Goal: Transaction & Acquisition: Purchase product/service

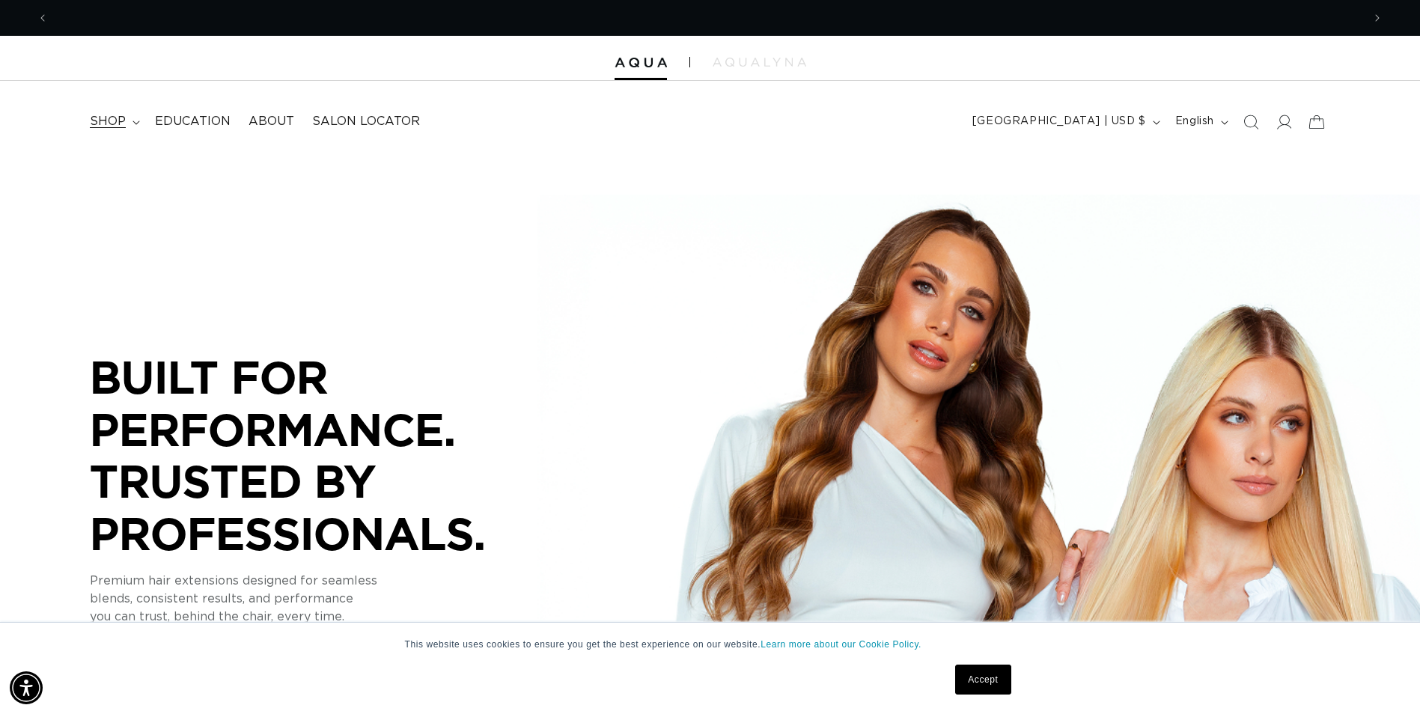
scroll to position [0, 1313]
click at [136, 123] on icon at bounding box center [135, 122] width 7 height 4
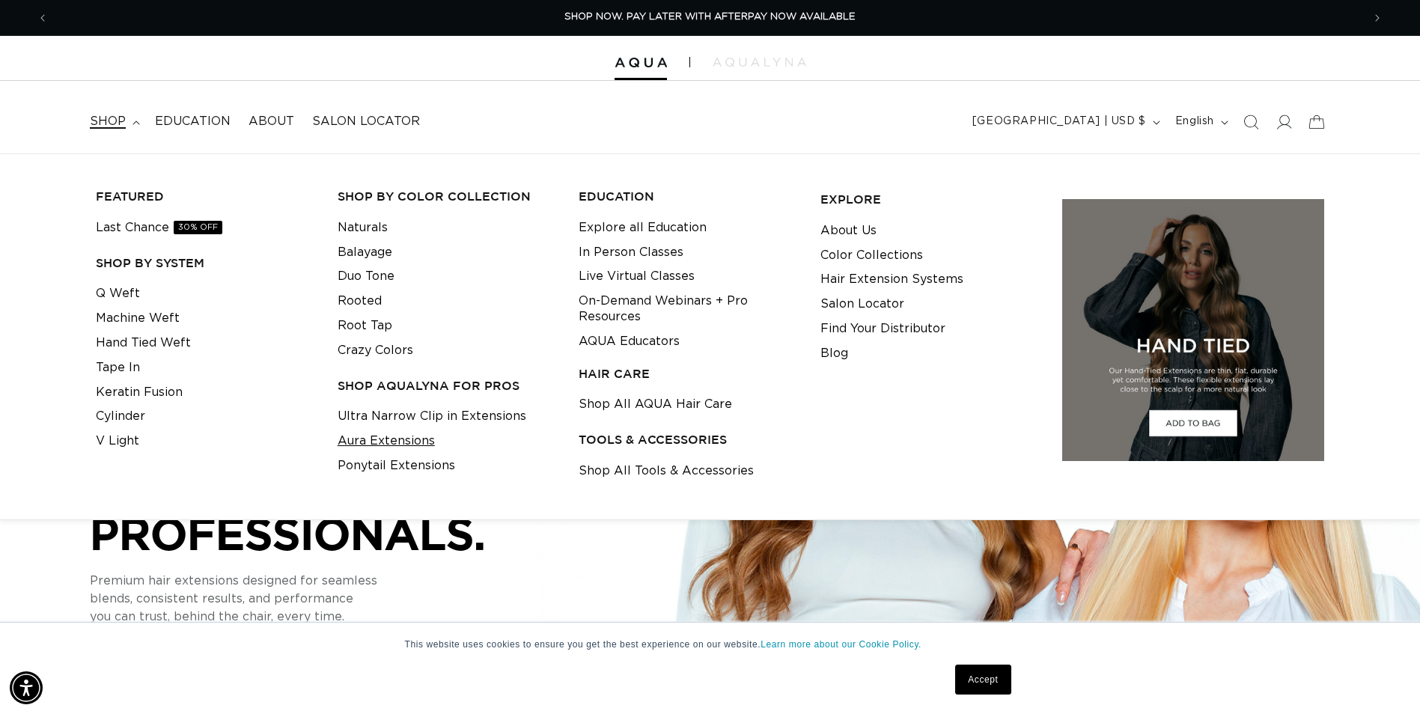
click at [394, 435] on link "Aura Extensions" at bounding box center [385, 441] width 97 height 25
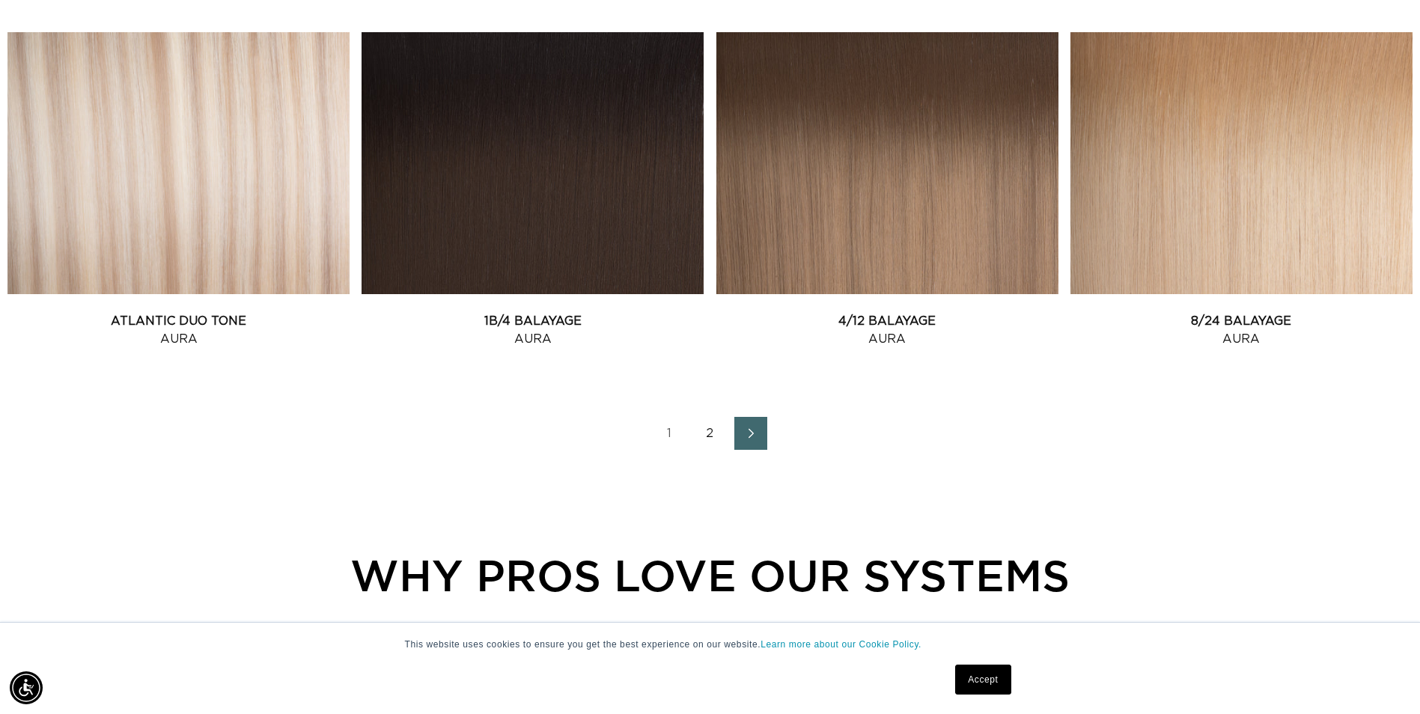
click at [755, 423] on link "Next page" at bounding box center [750, 433] width 33 height 33
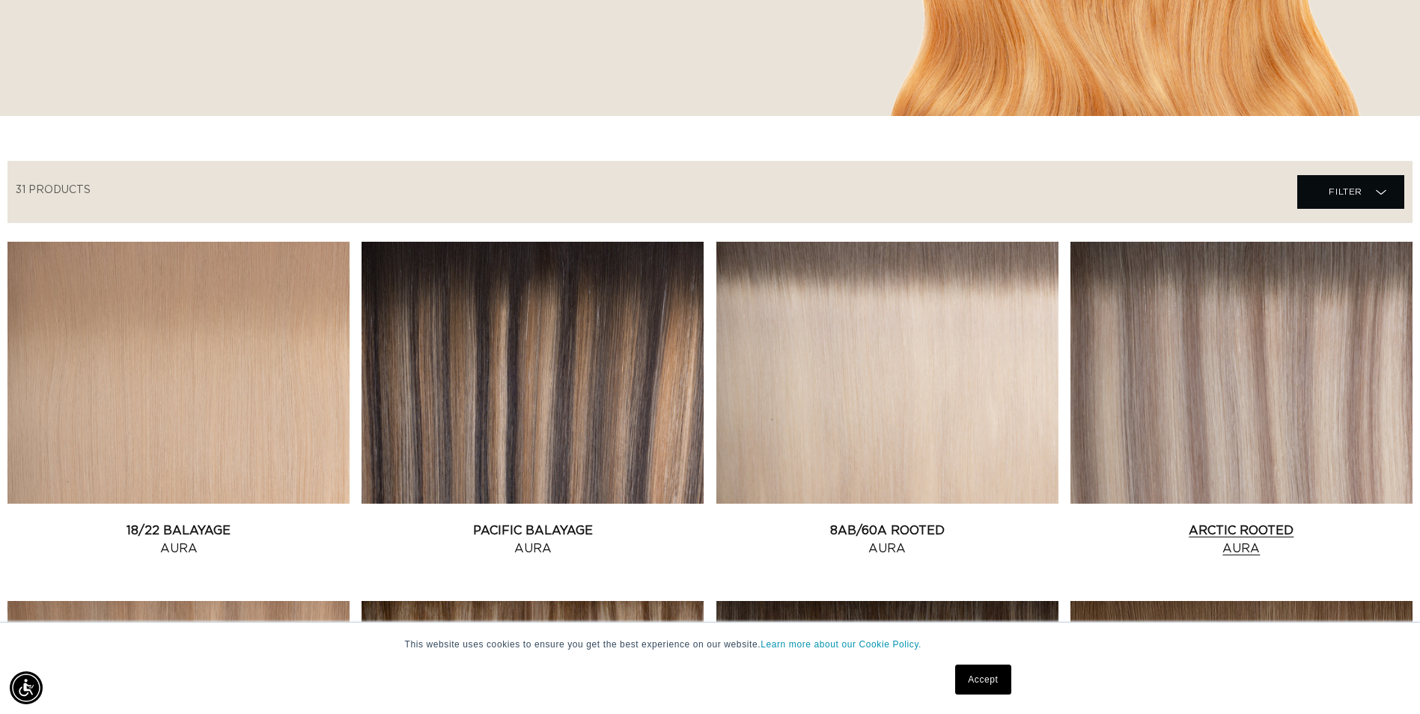
scroll to position [0, 1313]
click at [1218, 522] on link "Arctic Rooted Aura" at bounding box center [1241, 540] width 342 height 36
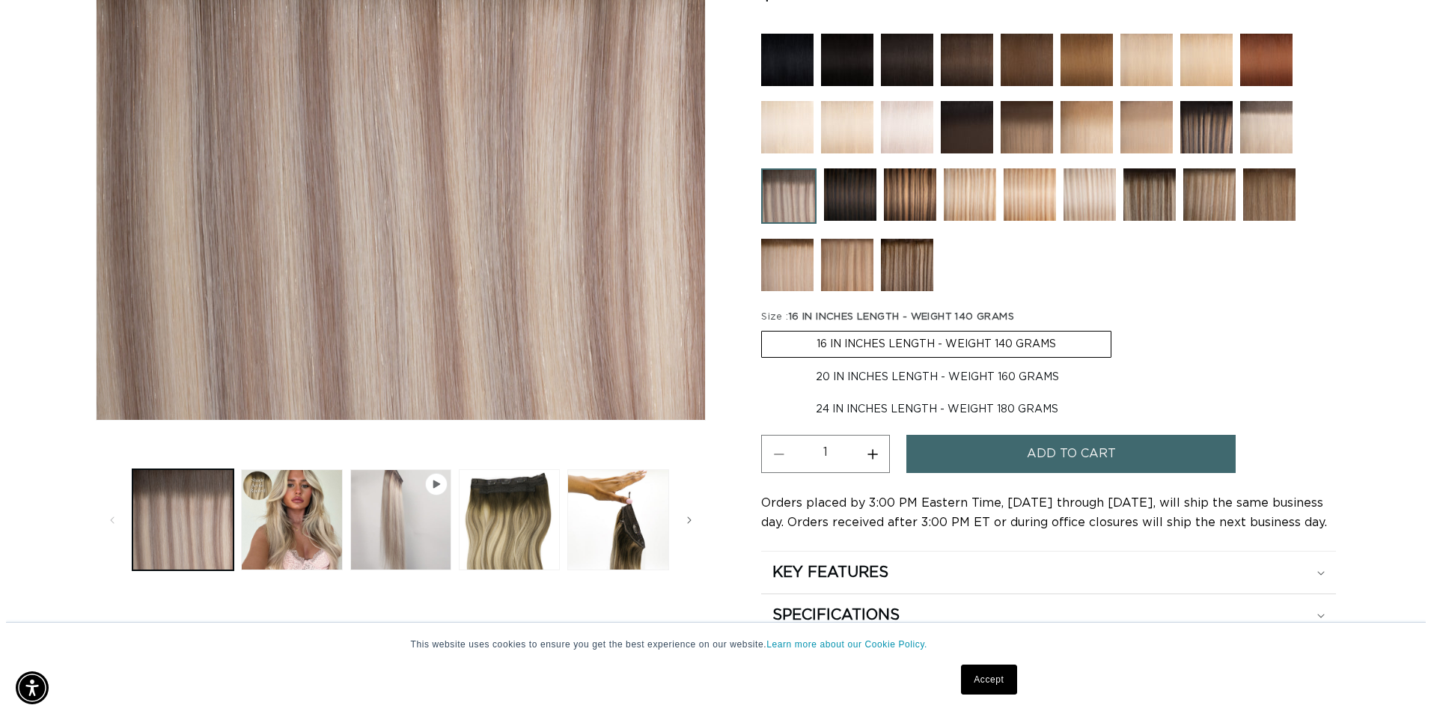
scroll to position [0, 1313]
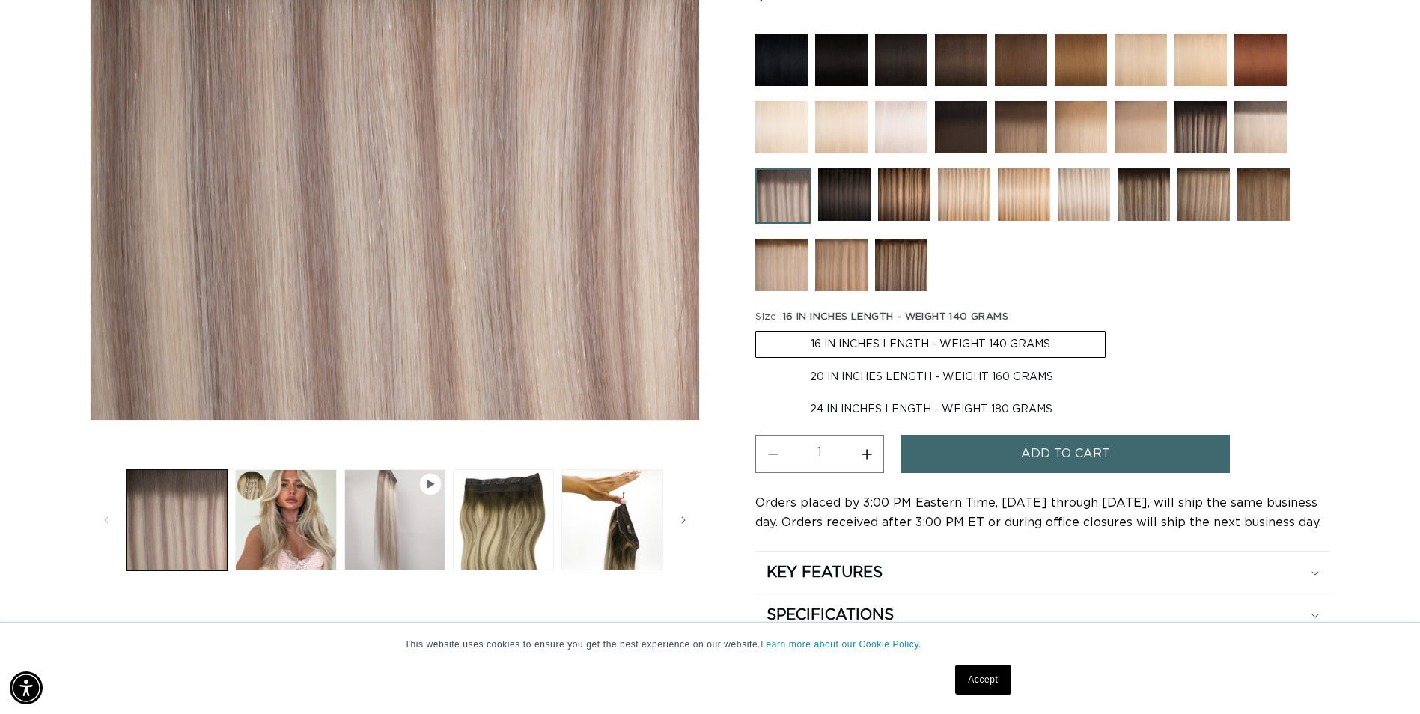
click at [1078, 451] on span "Add to cart" at bounding box center [1065, 454] width 89 height 38
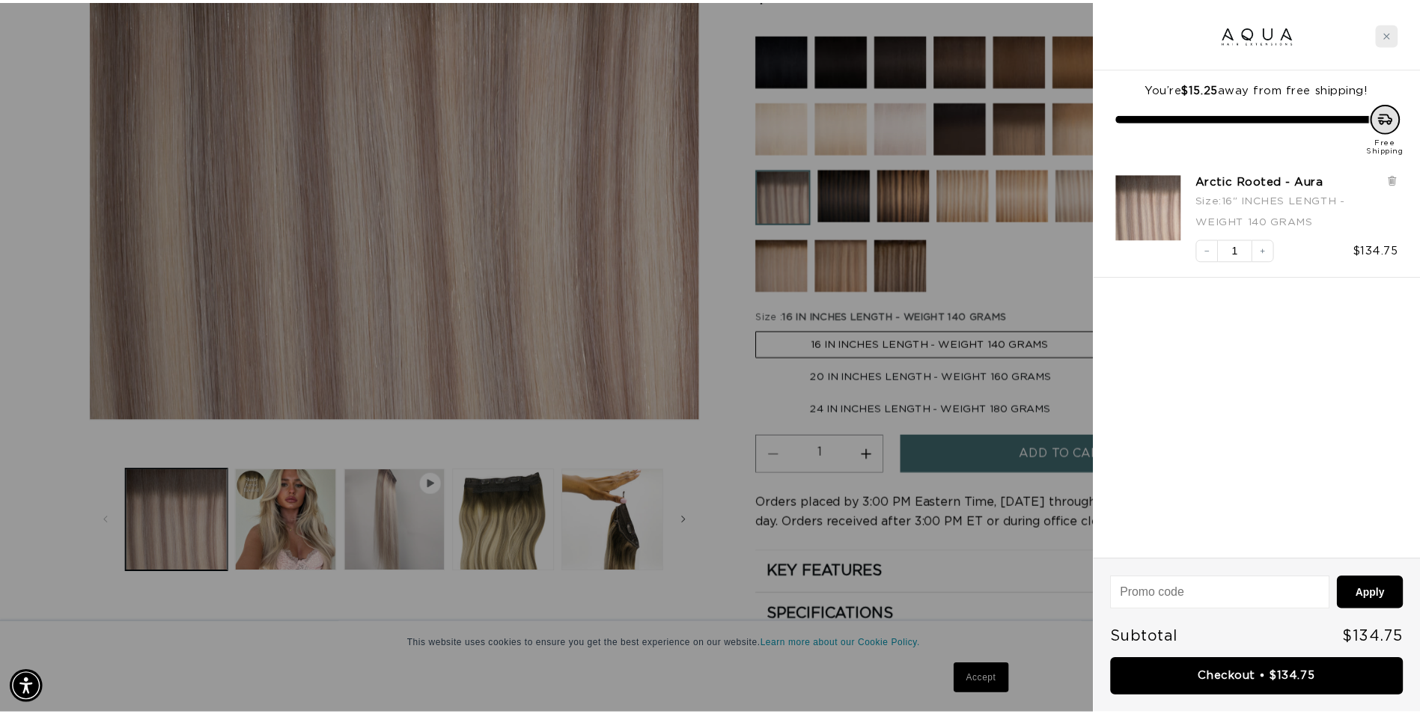
scroll to position [0, 1325]
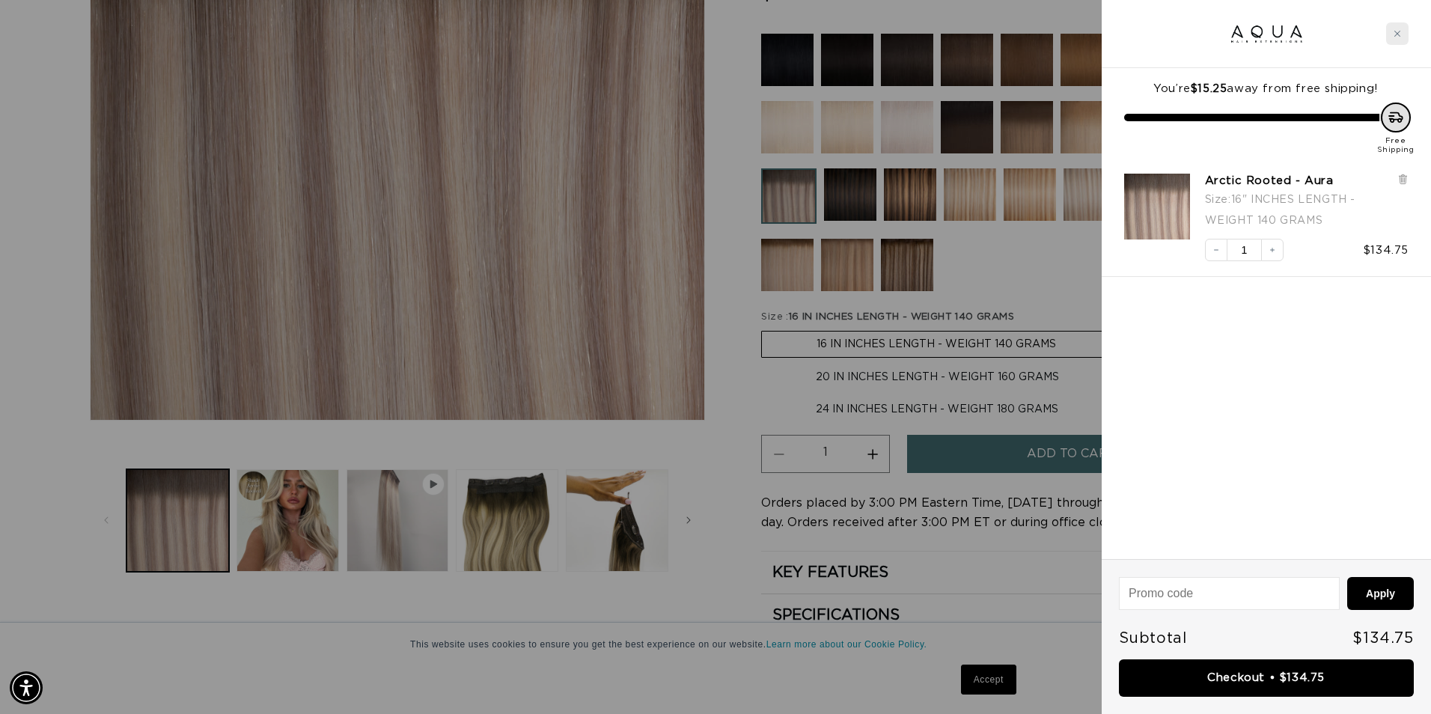
click at [1394, 33] on icon "Close cart" at bounding box center [1396, 33] width 7 height 7
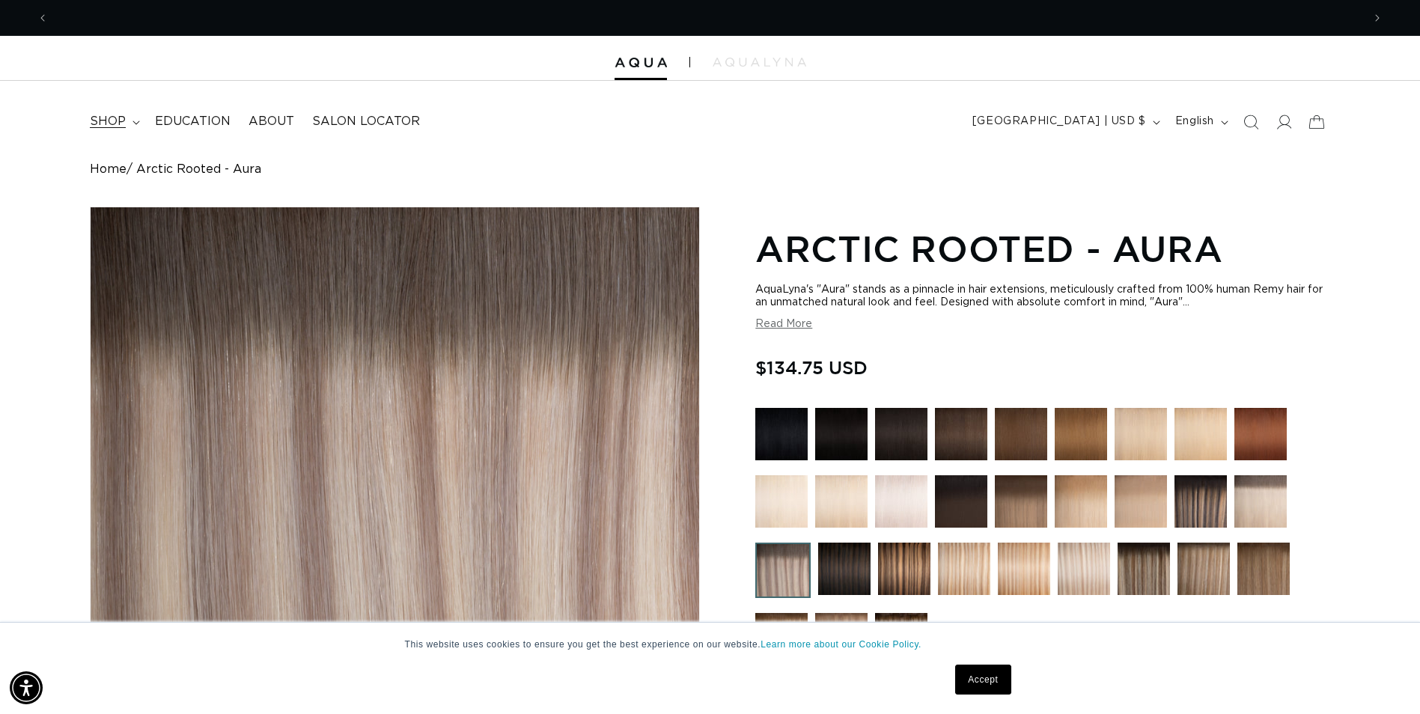
scroll to position [0, 1313]
click at [133, 119] on summary "shop" at bounding box center [113, 122] width 65 height 34
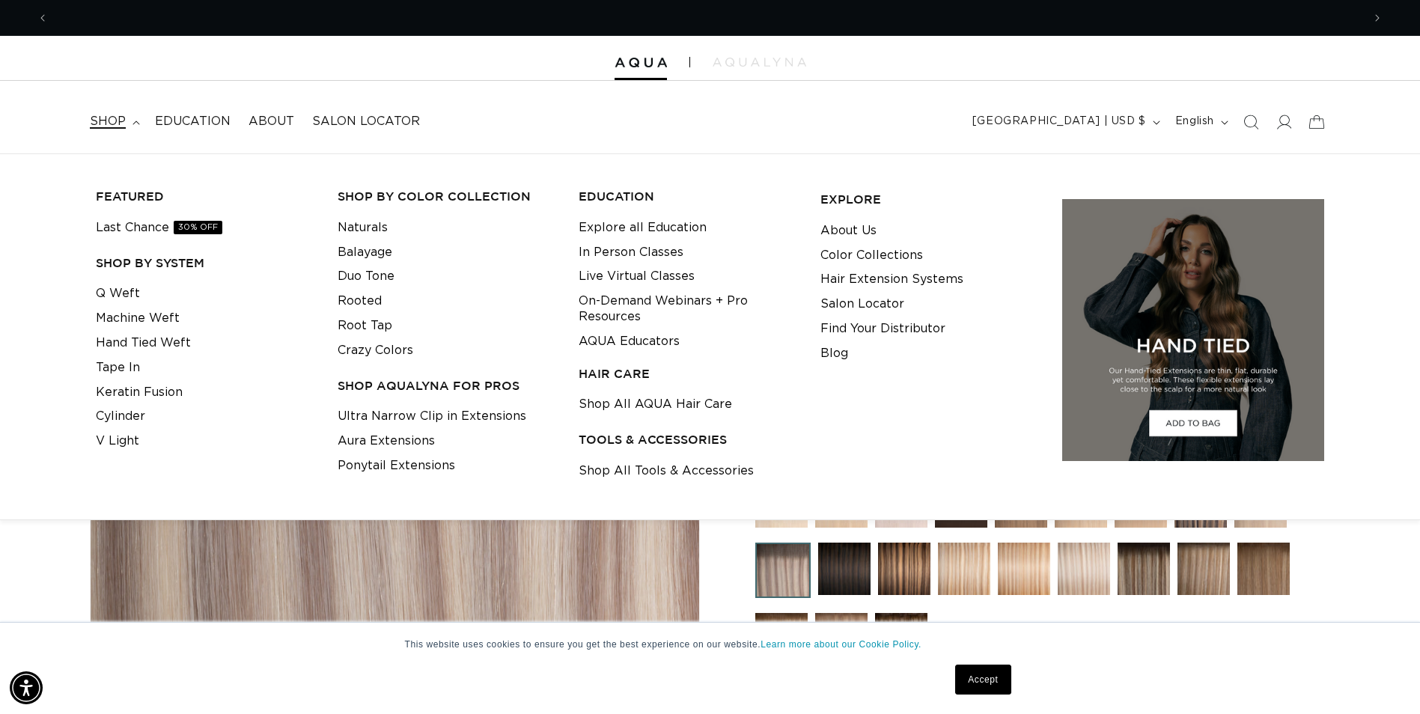
scroll to position [0, 2627]
click at [349, 435] on link "Aura Extensions" at bounding box center [385, 441] width 97 height 25
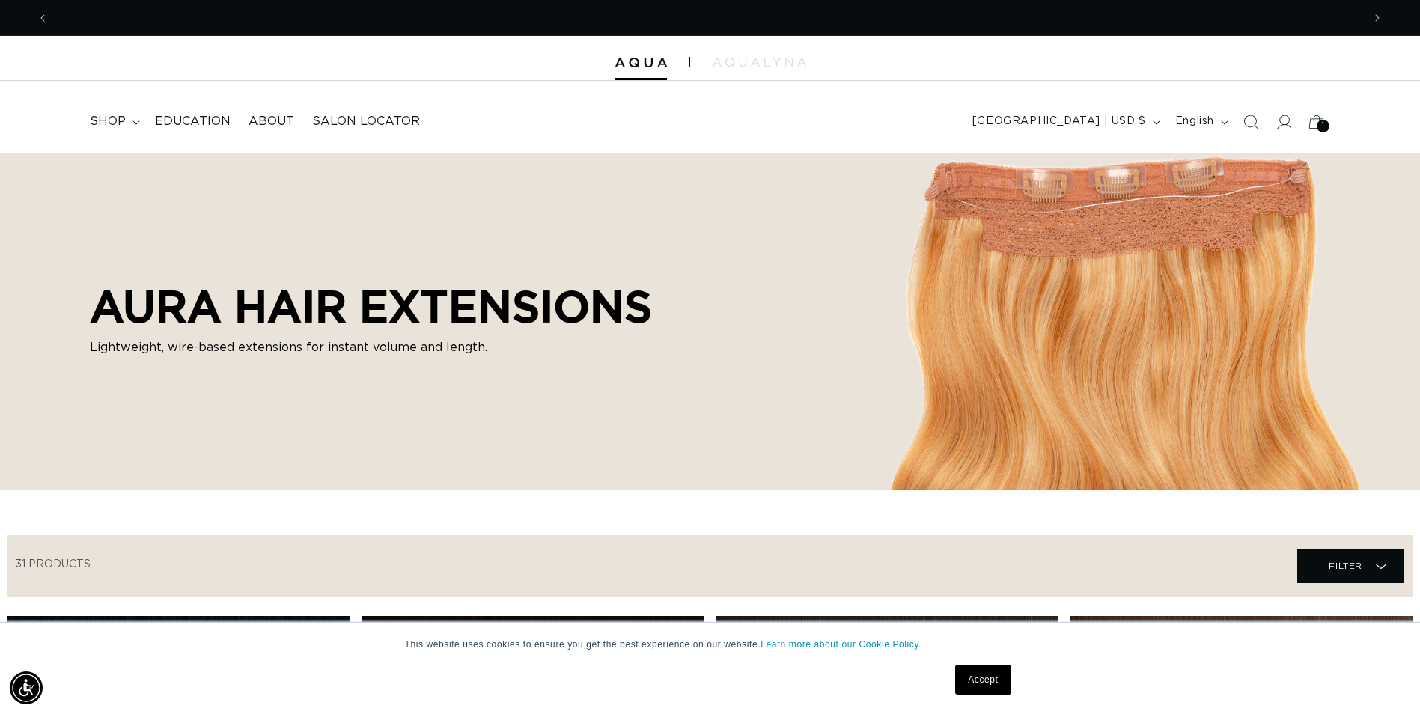
scroll to position [0, 1313]
click at [739, 61] on img at bounding box center [759, 62] width 94 height 9
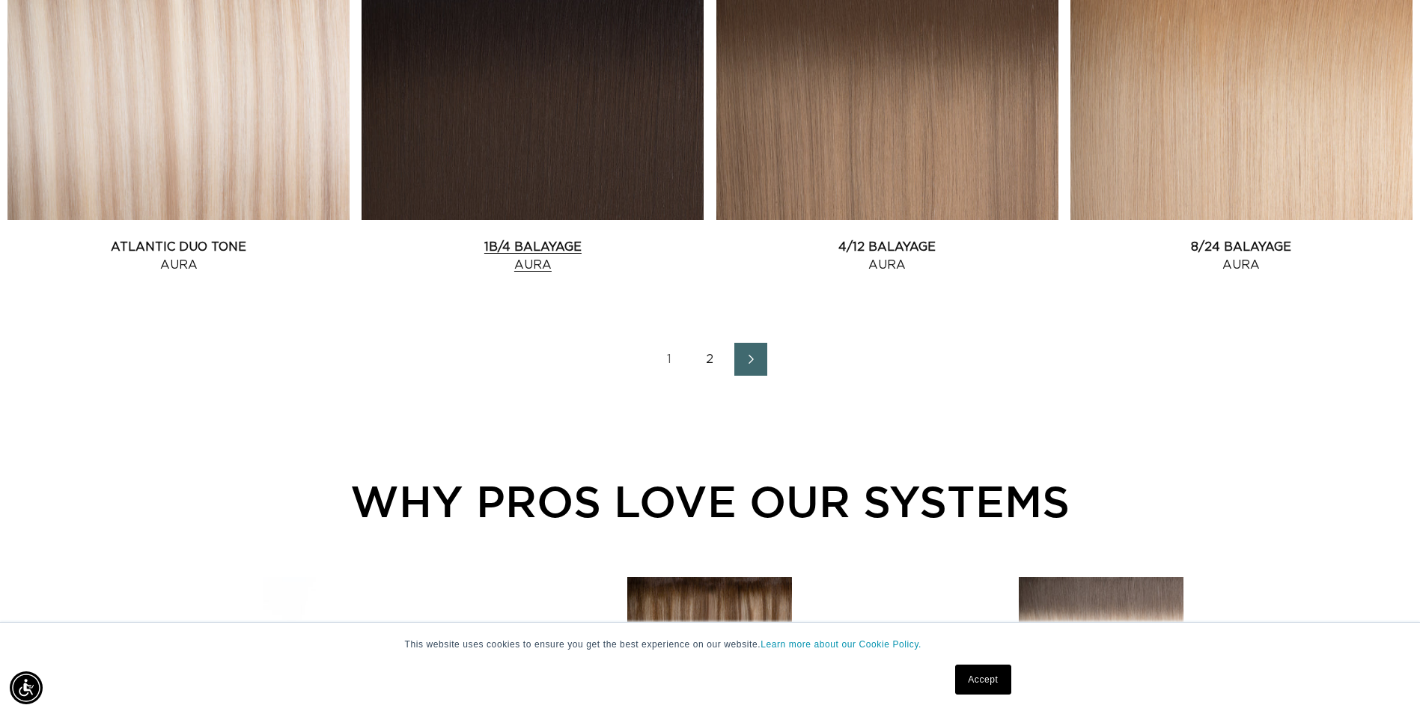
scroll to position [2095, 0]
click at [743, 355] on icon "Next page" at bounding box center [751, 358] width 19 height 10
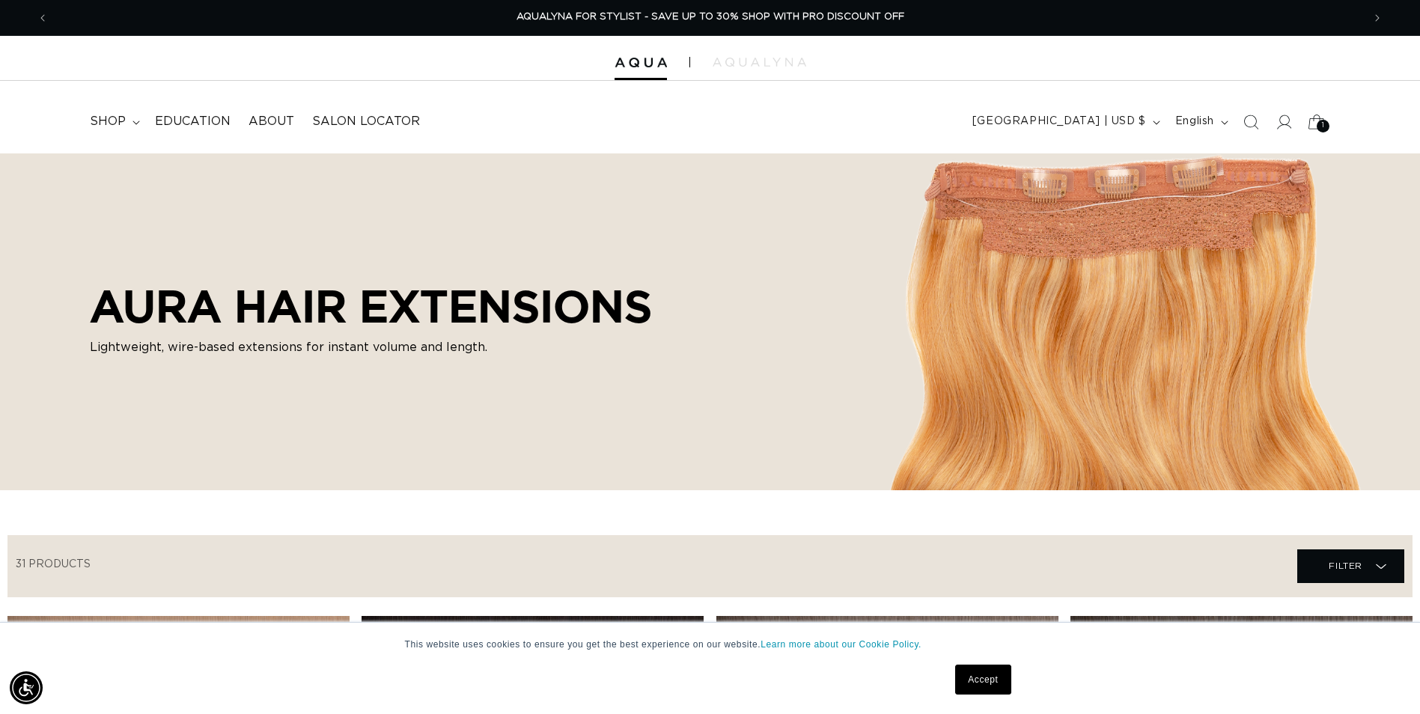
click at [1313, 127] on icon at bounding box center [1315, 121] width 35 height 35
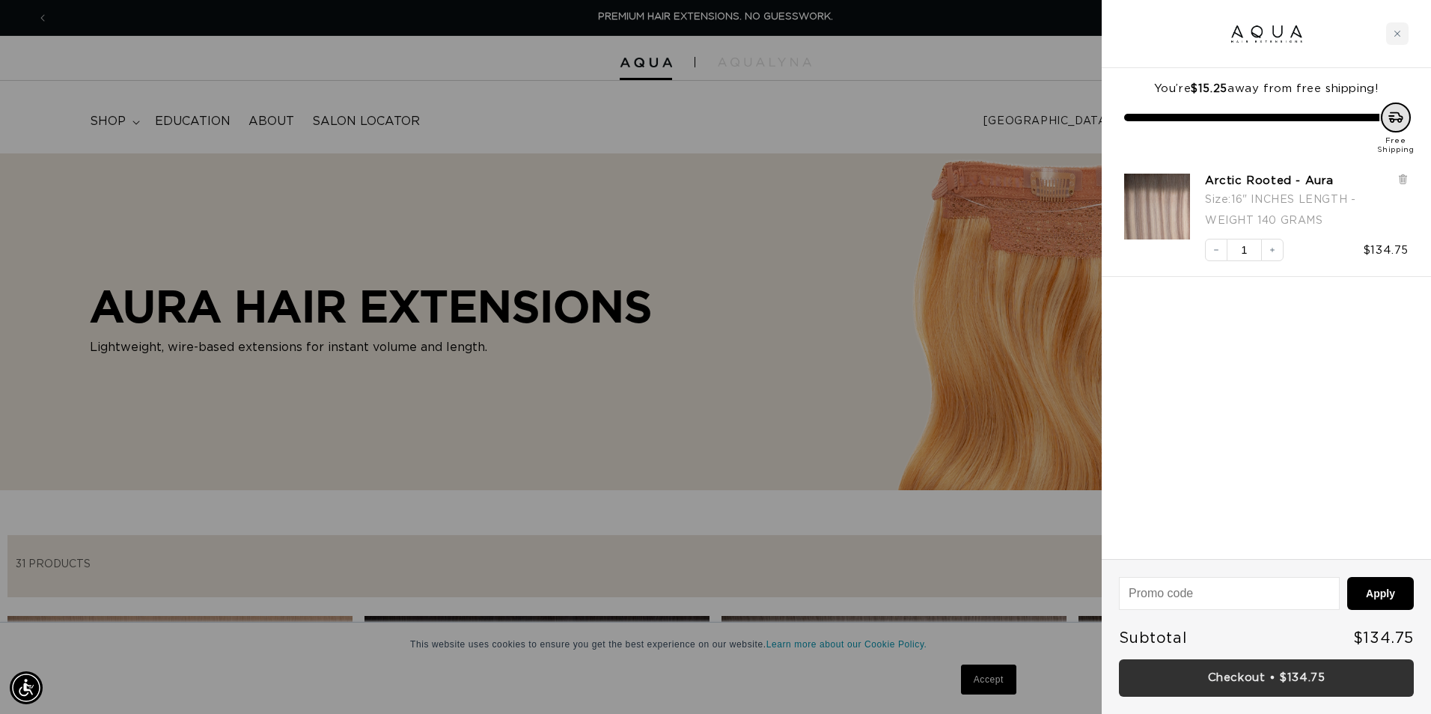
click at [1247, 676] on link "Checkout • $134.75" at bounding box center [1266, 678] width 295 height 38
